Goal: Information Seeking & Learning: Learn about a topic

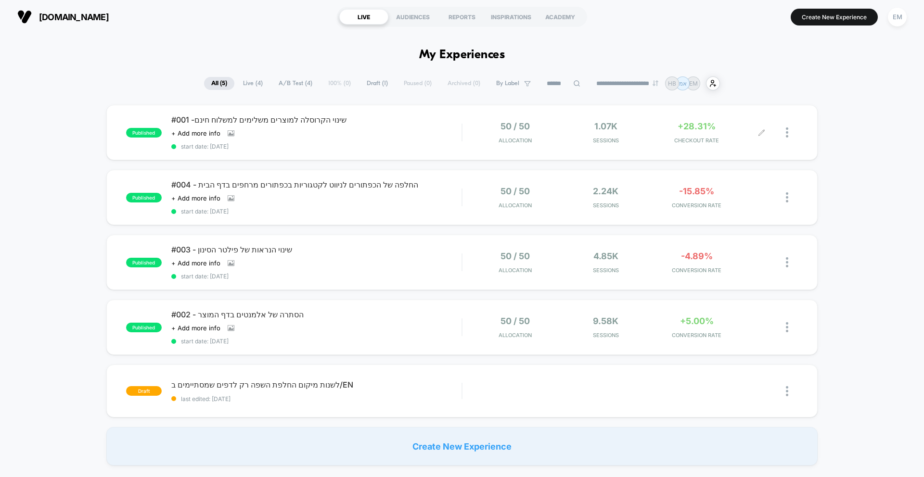
click at [633, 137] on span "Sessions" at bounding box center [606, 140] width 86 height 7
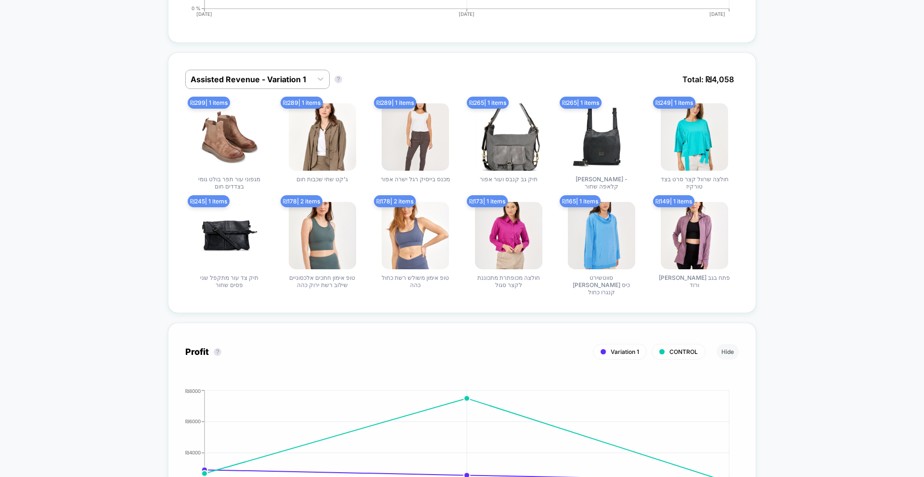
scroll to position [694, 0]
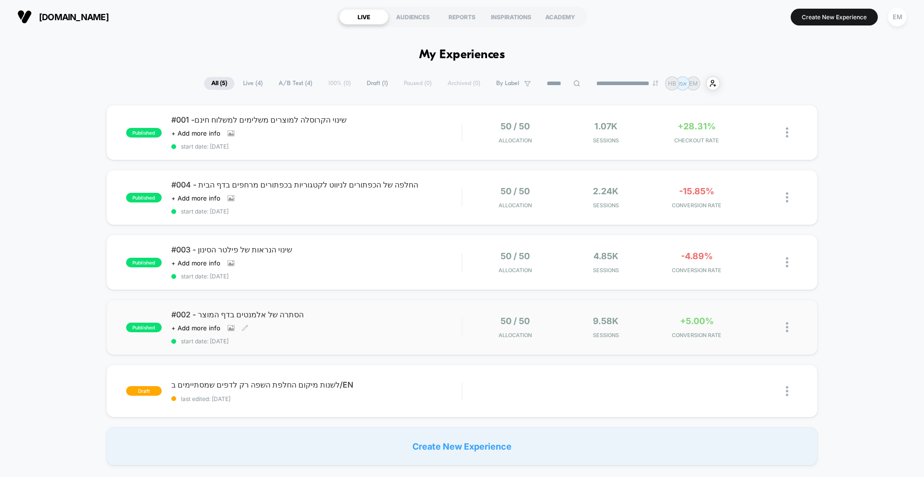
click at [404, 319] on span "#002 - הסתרה של אלמנטים בדף המוצר" at bounding box center [316, 315] width 290 height 10
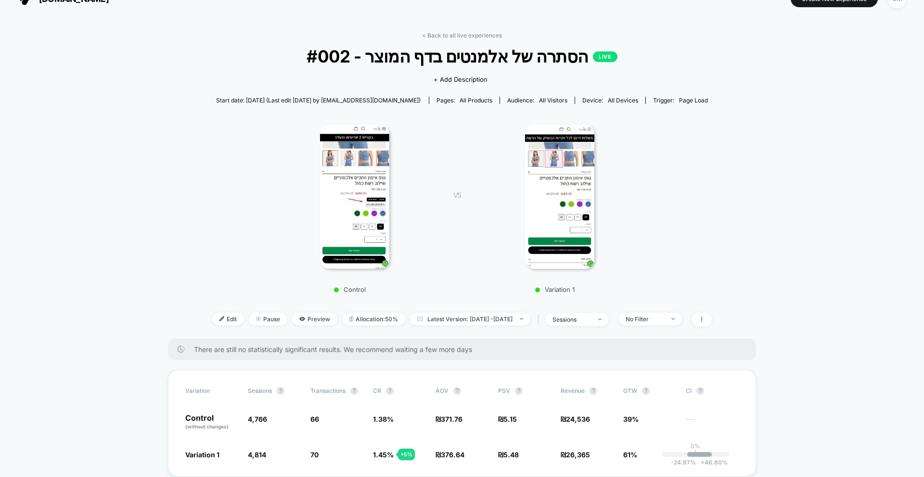
scroll to position [74, 0]
